Goal: Task Accomplishment & Management: Complete application form

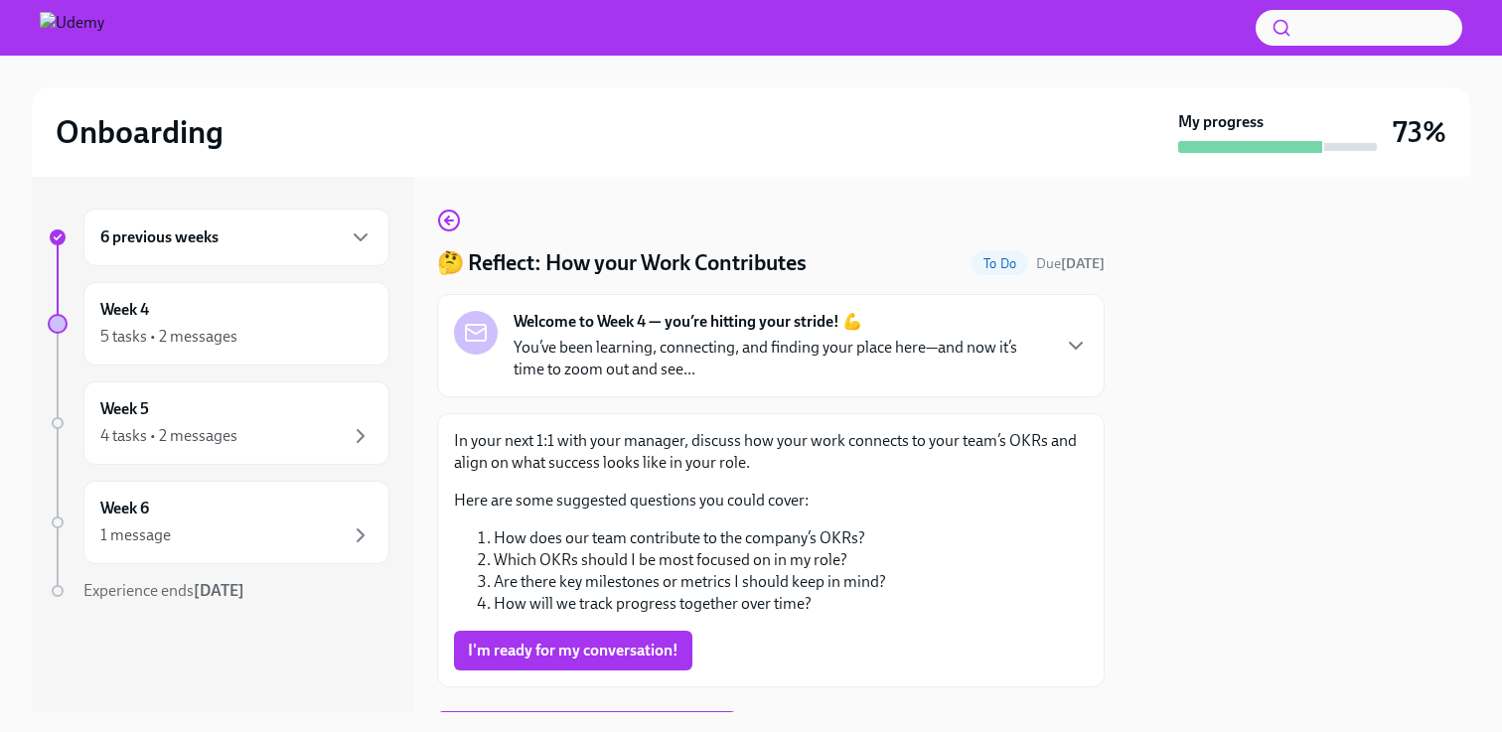
scroll to position [12, 0]
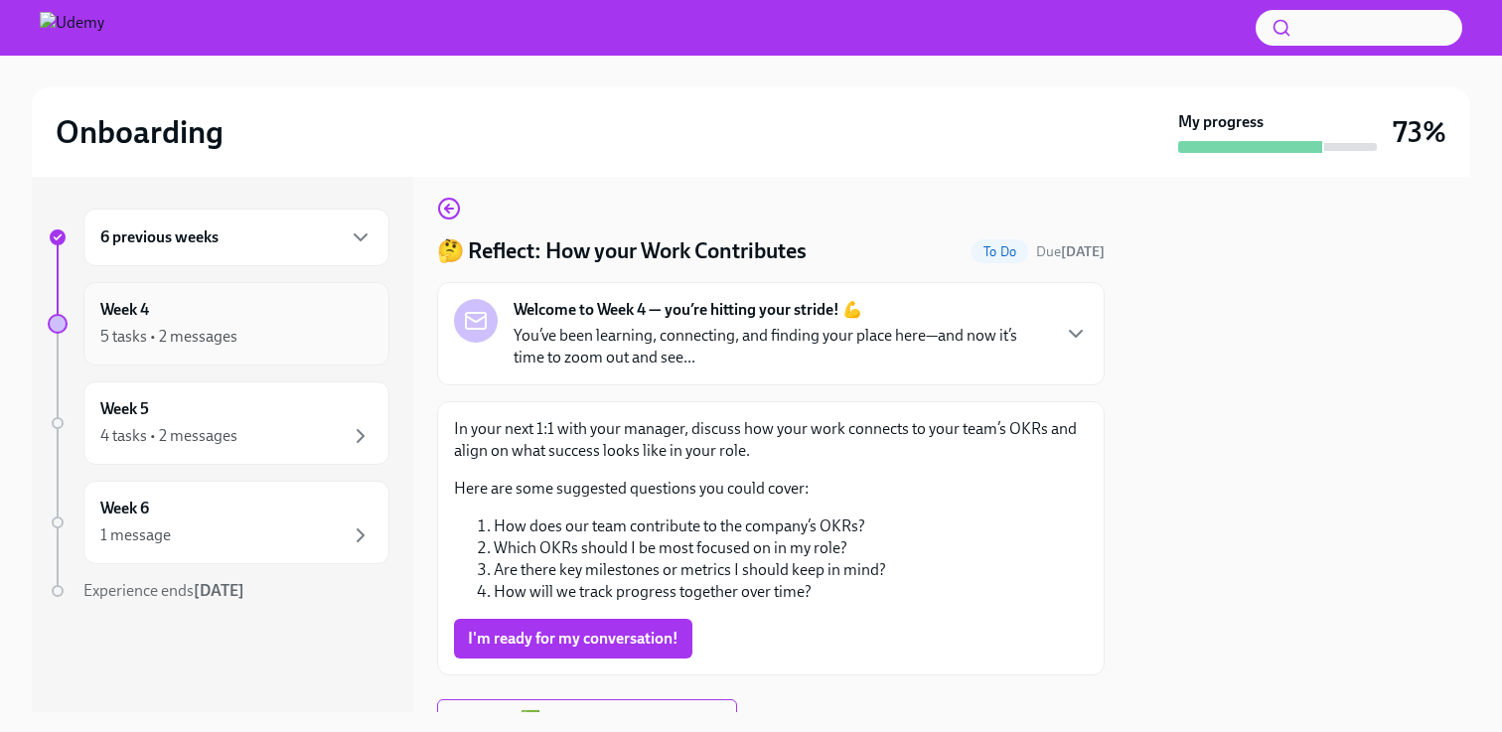
click at [194, 332] on div "5 tasks • 2 messages" at bounding box center [168, 337] width 137 height 22
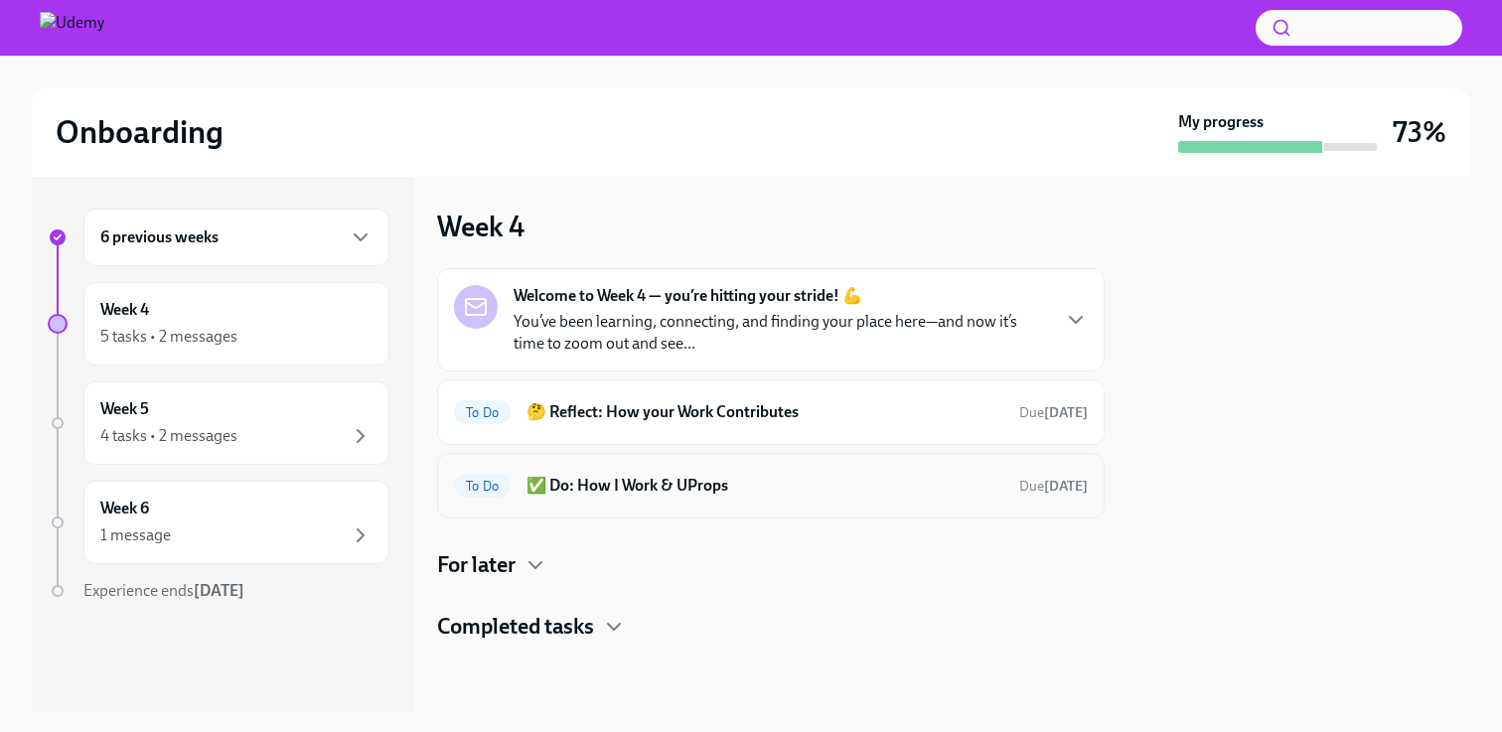
click at [606, 483] on h6 "✅ Do: How I Work & UProps" at bounding box center [764, 486] width 477 height 22
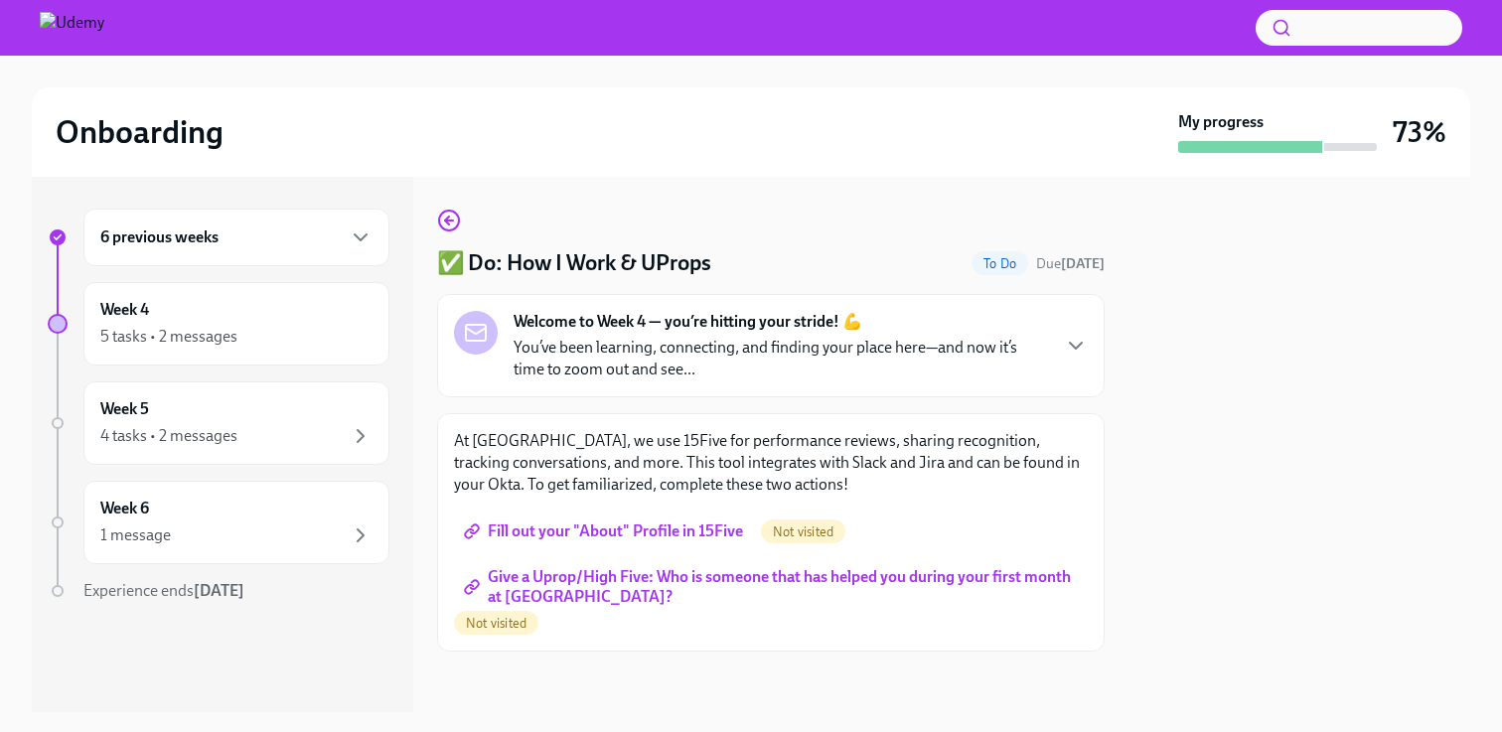
click at [243, 245] on div "6 previous weeks" at bounding box center [236, 237] width 272 height 24
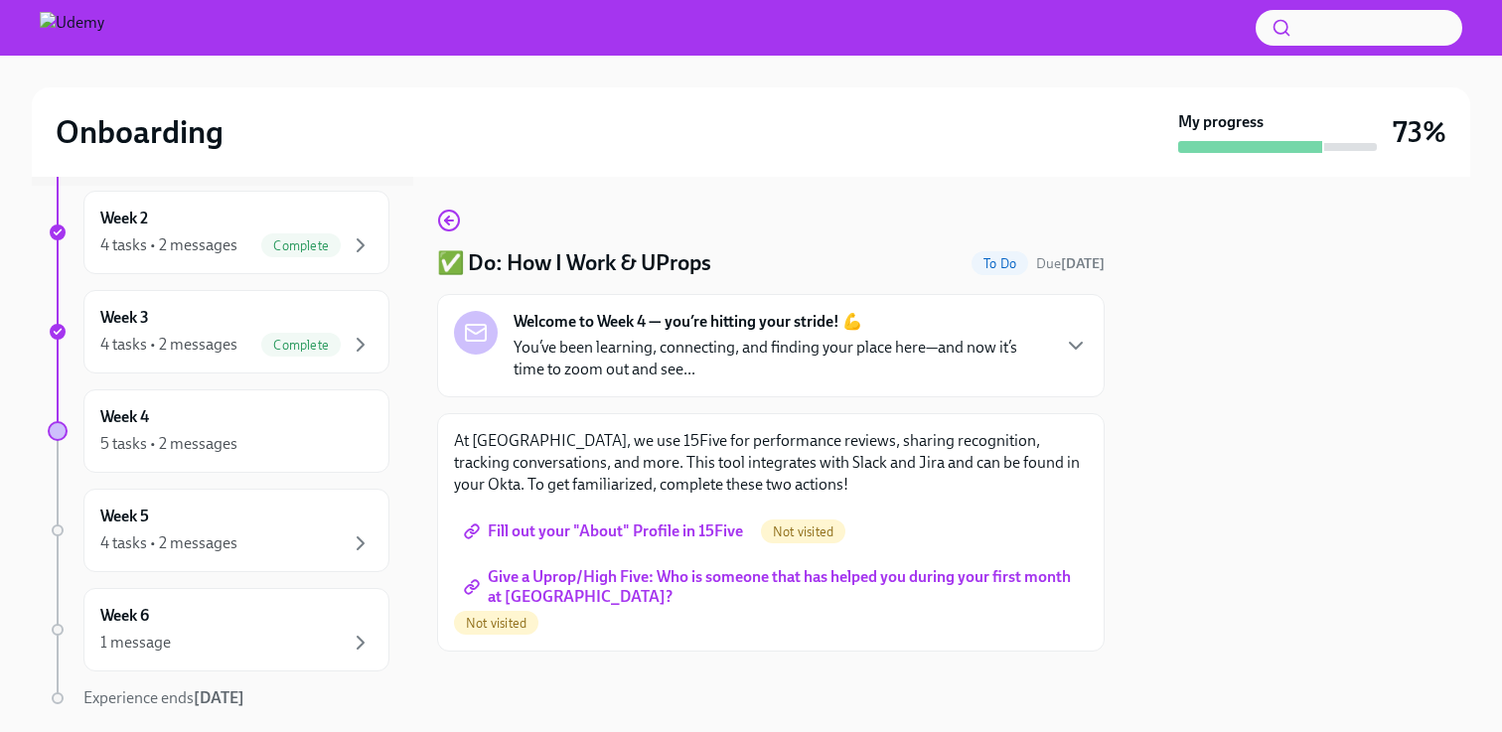
scroll to position [603, 0]
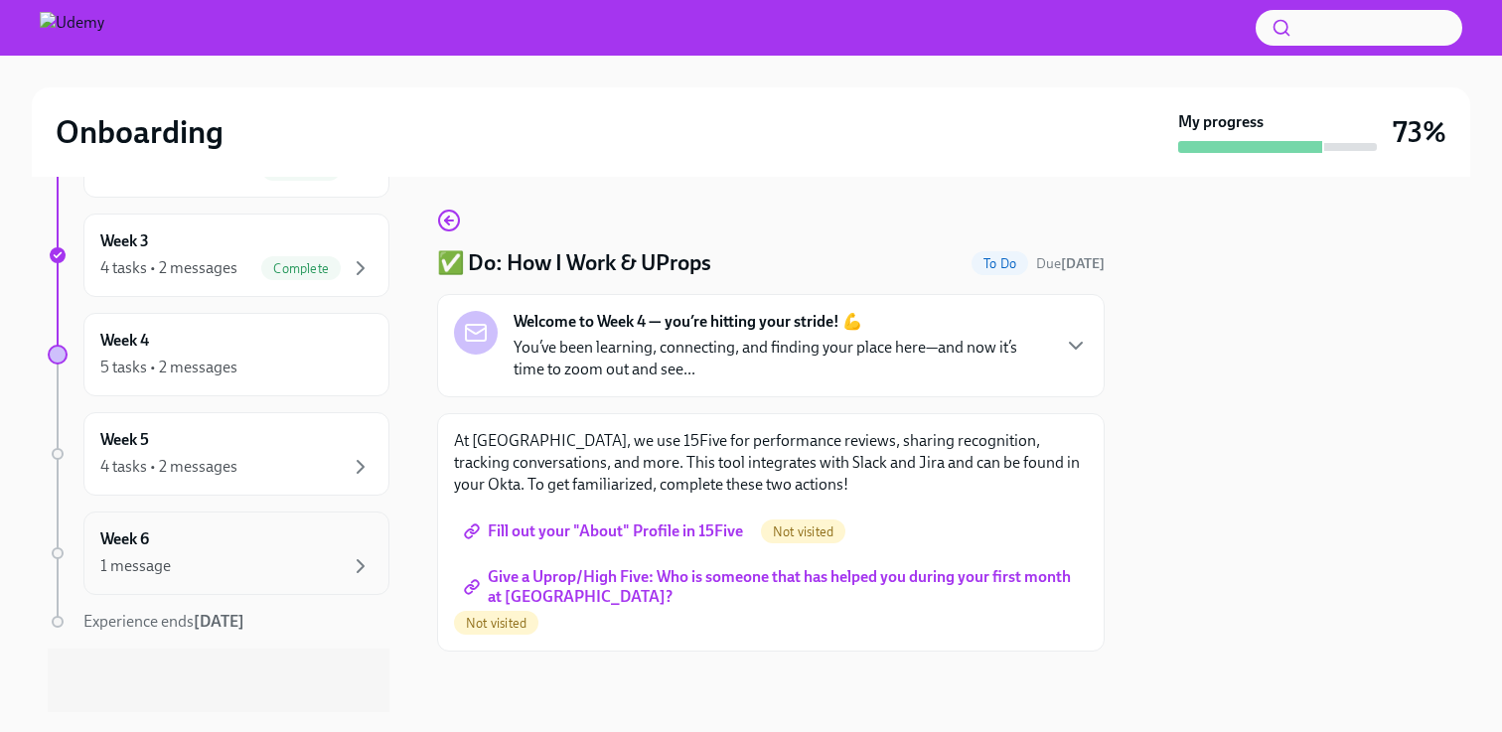
click at [224, 548] on div "Week 6 1 message" at bounding box center [236, 553] width 272 height 50
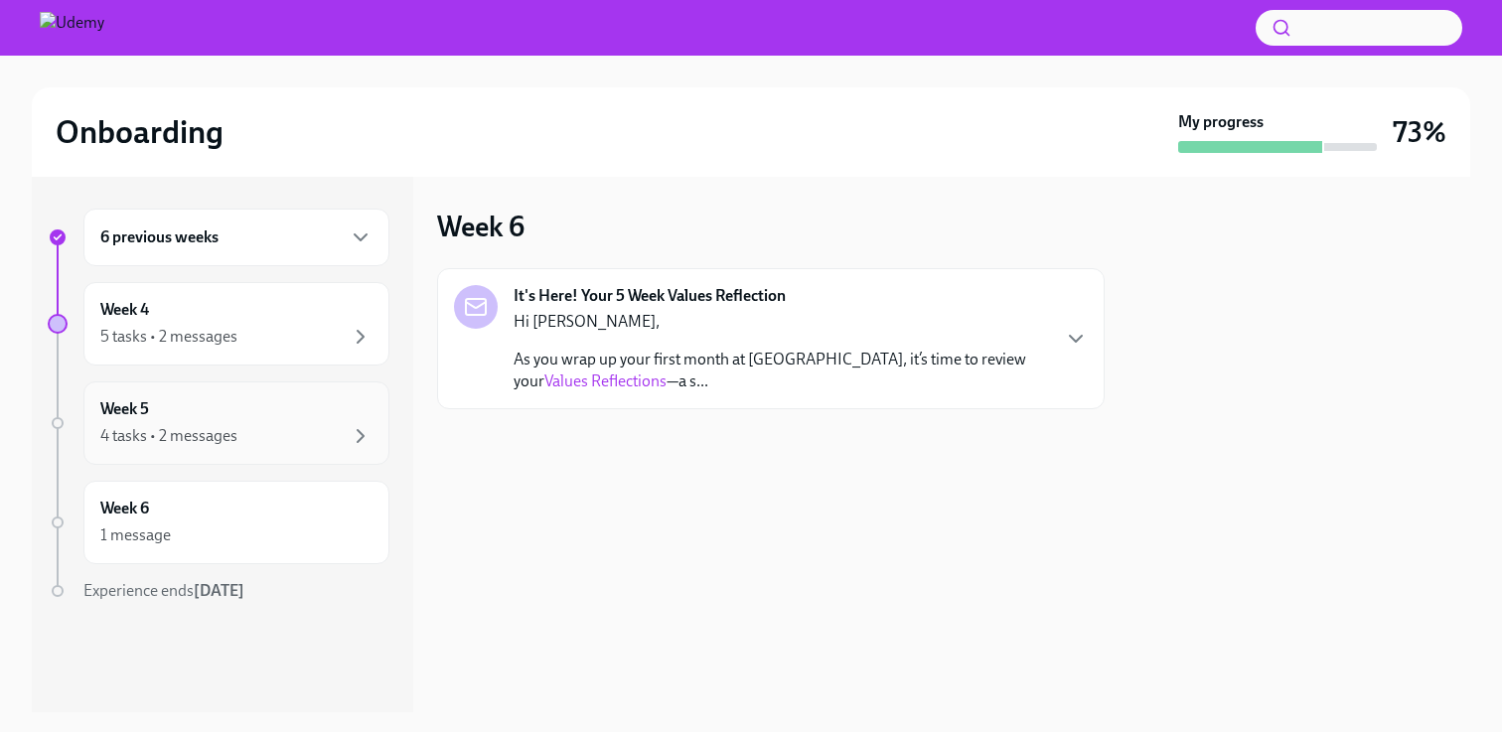
click at [213, 426] on div "4 tasks • 2 messages" at bounding box center [168, 436] width 137 height 22
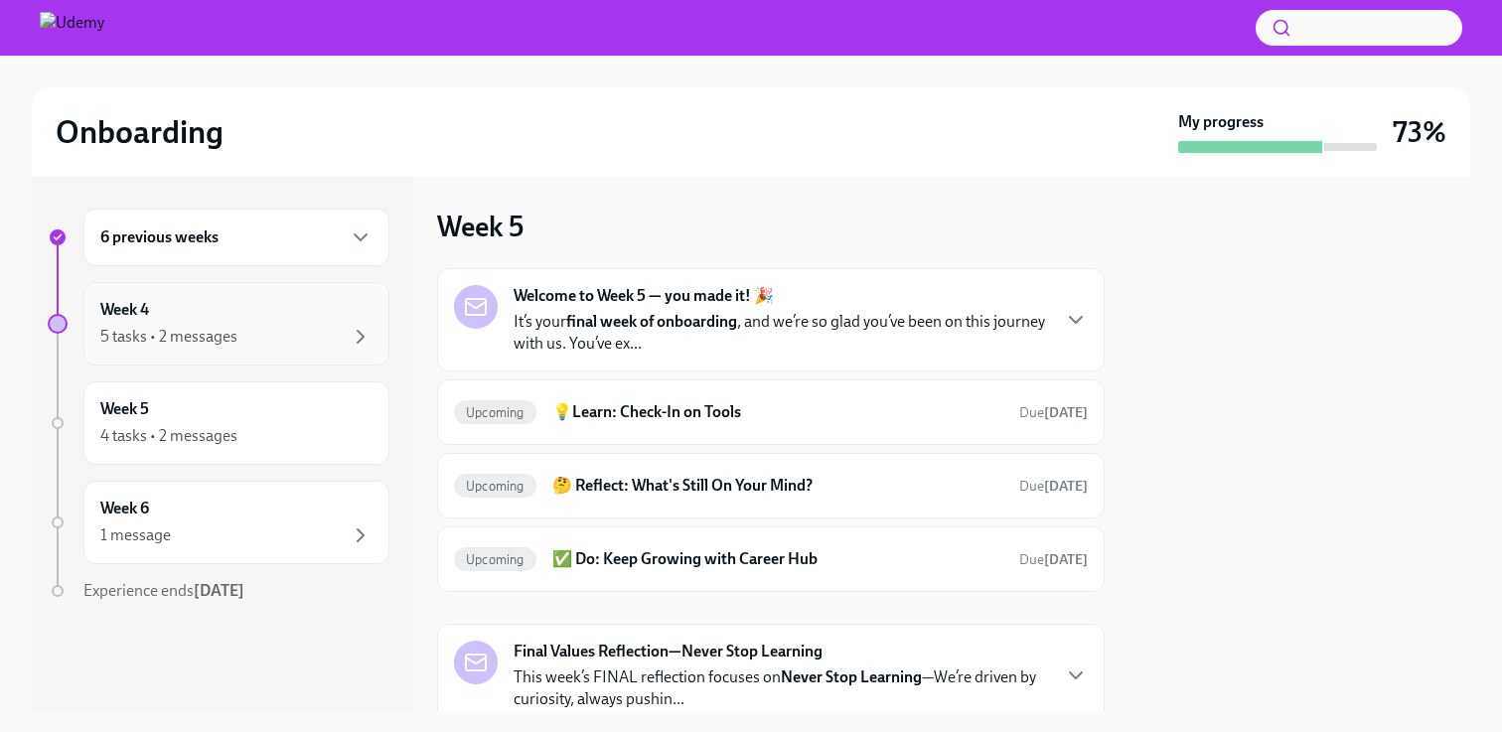
click at [230, 310] on div "Week 4 5 tasks • 2 messages" at bounding box center [236, 324] width 272 height 50
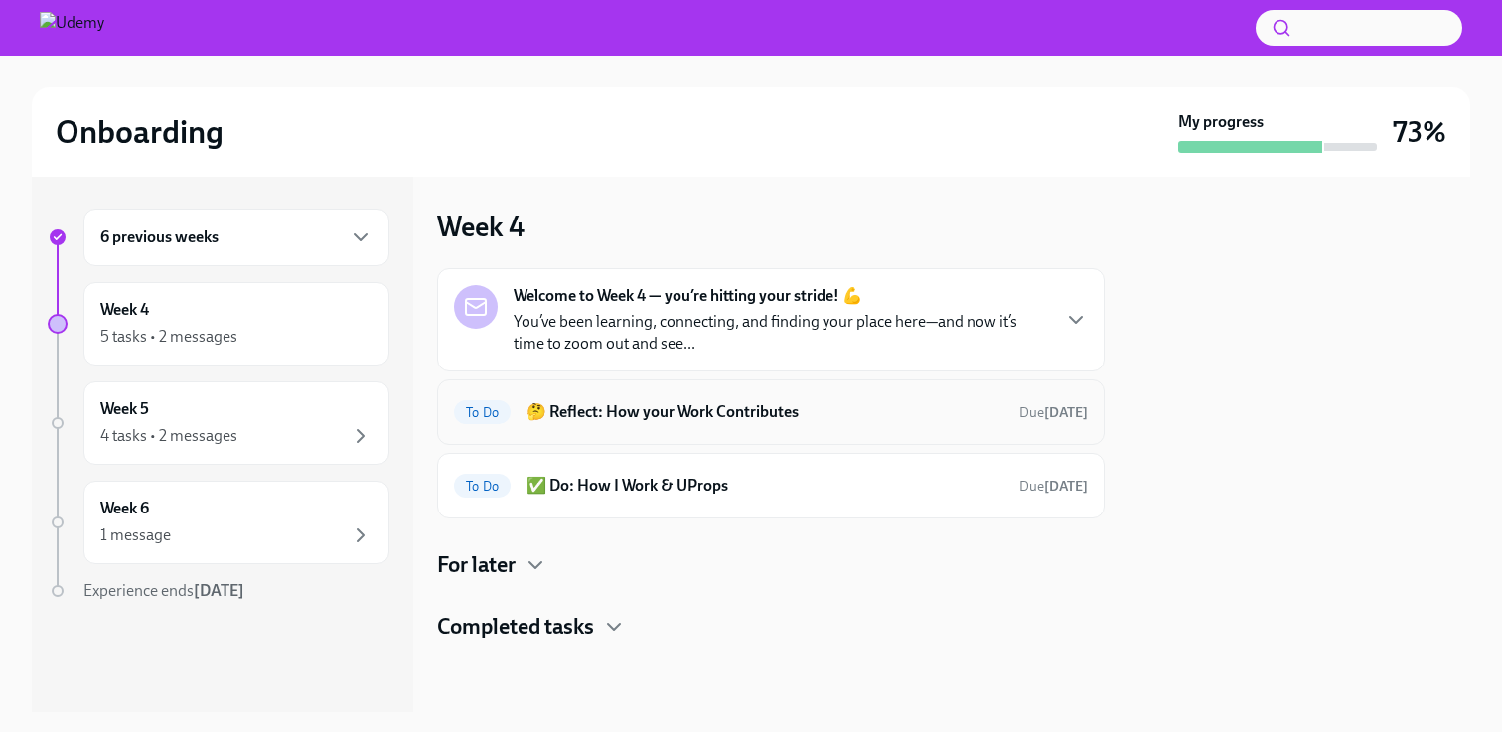
click at [661, 410] on h6 "🤔 Reflect: How your Work Contributes" at bounding box center [764, 412] width 477 height 22
click at [1069, 324] on icon "button" at bounding box center [1076, 320] width 24 height 24
